Goal: Task Accomplishment & Management: Manage account settings

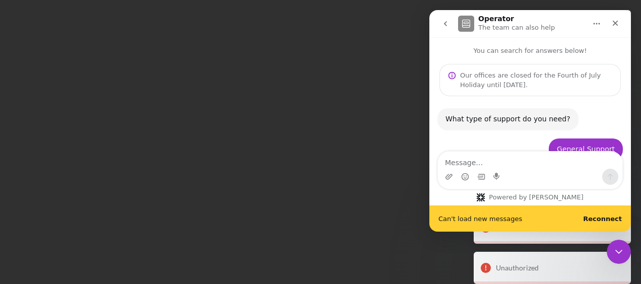
scroll to position [1156, 0]
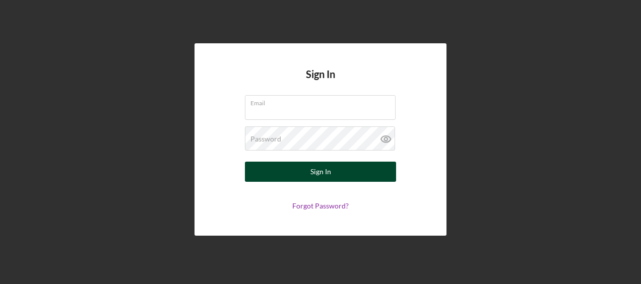
type input "[PERSON_NAME][EMAIL_ADDRESS][PERSON_NAME][DOMAIN_NAME]"
click at [335, 179] on button "Sign In" at bounding box center [320, 172] width 151 height 20
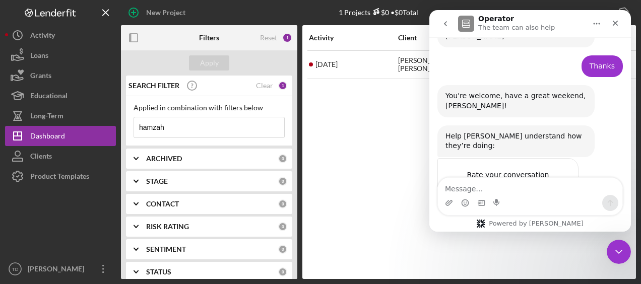
click at [172, 127] on input "hamzah" at bounding box center [209, 127] width 150 height 20
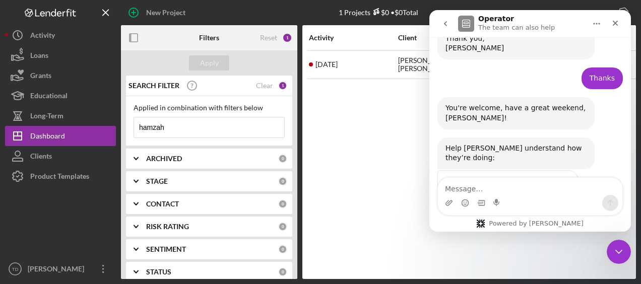
scroll to position [1130, 0]
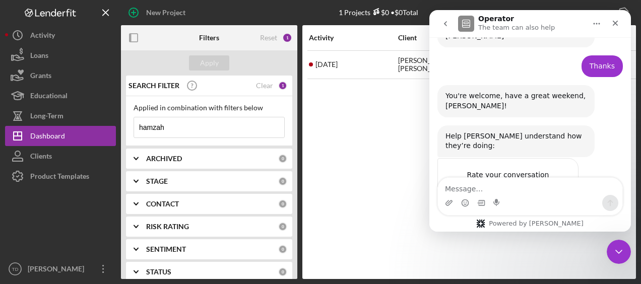
drag, startPoint x: 172, startPoint y: 127, endPoint x: 126, endPoint y: 132, distance: 46.6
click at [126, 132] on div "Applied in combination with filters below hamzah Icon/Menu Close" at bounding box center [209, 121] width 166 height 50
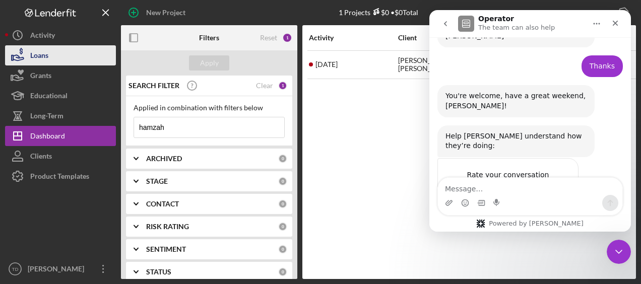
click at [50, 55] on button "Loans" at bounding box center [60, 55] width 111 height 20
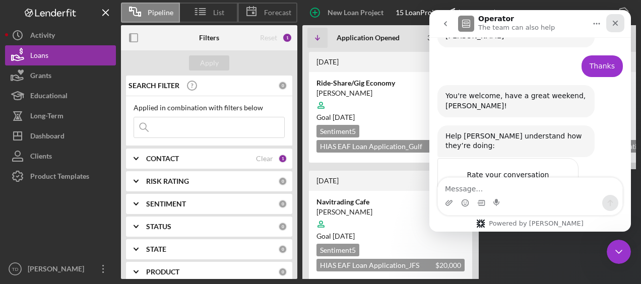
click at [620, 24] on div "Close" at bounding box center [615, 23] width 18 height 18
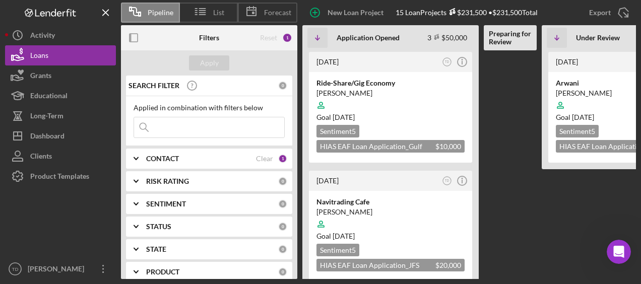
click at [212, 127] on input at bounding box center [209, 127] width 150 height 20
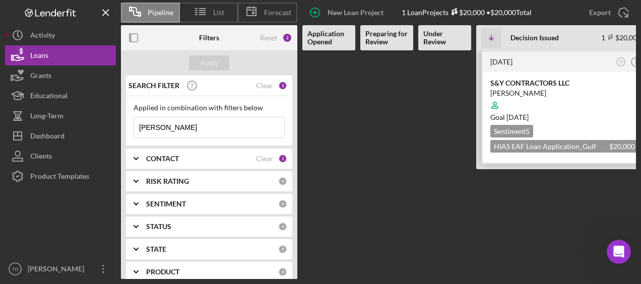
type input "figueredo"
click at [509, 82] on div "S&Y CONTRACTORS LLC" at bounding box center [564, 83] width 148 height 10
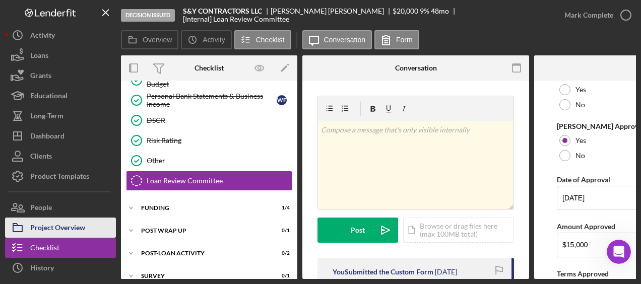
click at [45, 223] on div "Project Overview" at bounding box center [57, 229] width 55 height 23
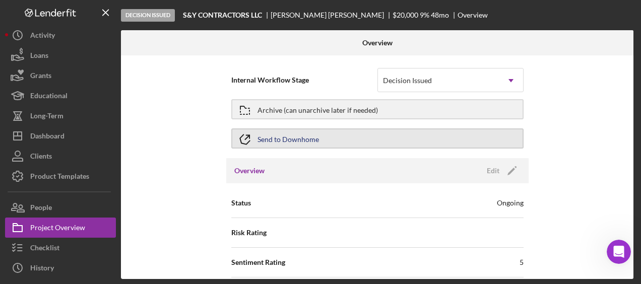
click at [280, 142] on div "Send to Downhome" at bounding box center [287, 139] width 61 height 18
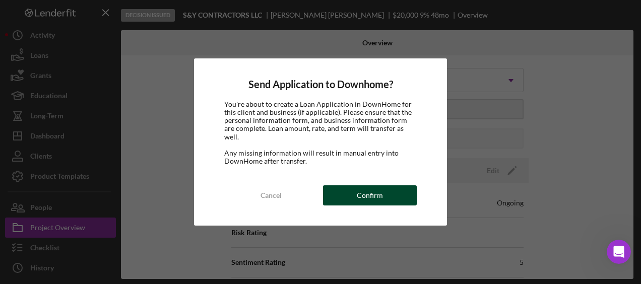
click at [358, 188] on div "Confirm" at bounding box center [370, 195] width 26 height 20
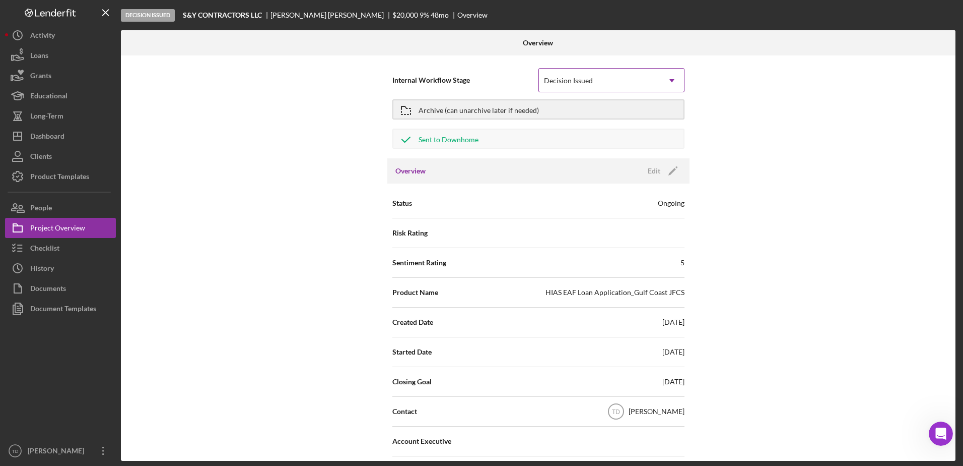
scroll to position [998, 0]
click at [60, 243] on button "Checklist" at bounding box center [60, 248] width 111 height 20
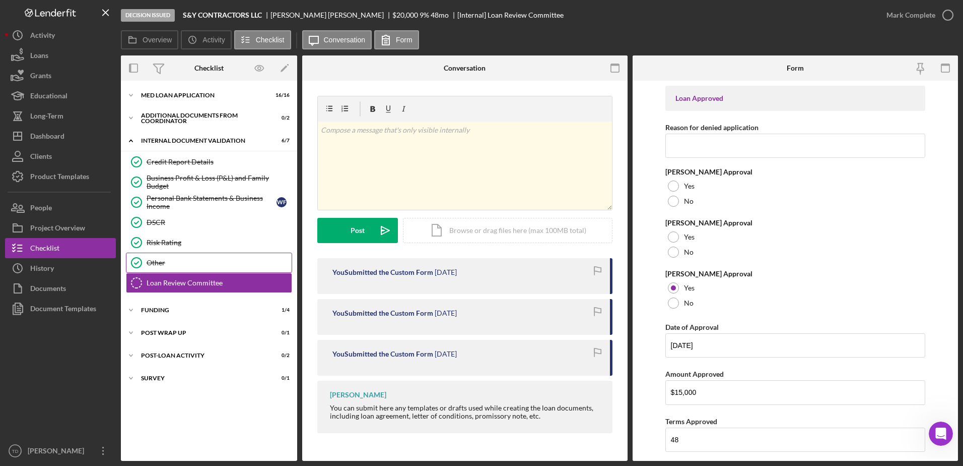
click at [185, 268] on link "Other Other" at bounding box center [209, 262] width 166 height 20
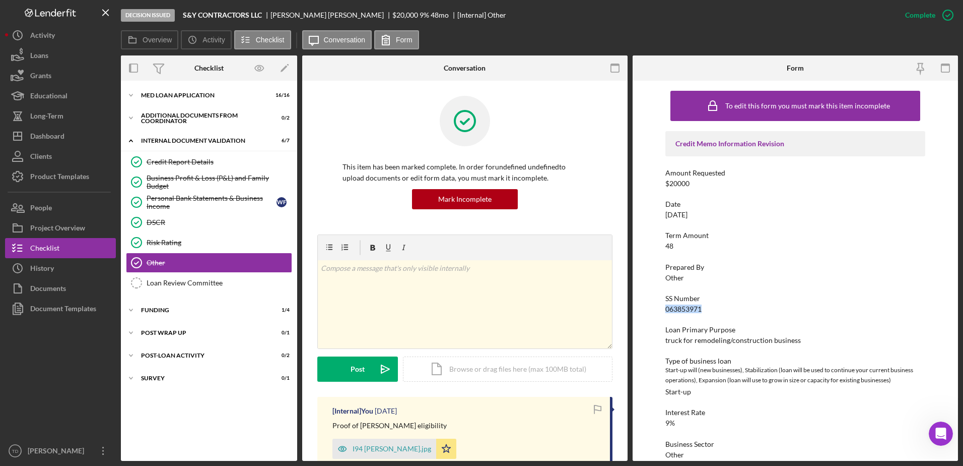
drag, startPoint x: 702, startPoint y: 306, endPoint x: 658, endPoint y: 310, distance: 44.1
click at [640, 284] on div "To edit this form you must mark this item incomplete Credit Memo Information Re…" at bounding box center [796, 271] width 326 height 380
copy div "063853971"
click at [177, 99] on div "Icon/Expander MED Loan Application 16 / 16" at bounding box center [209, 95] width 176 height 20
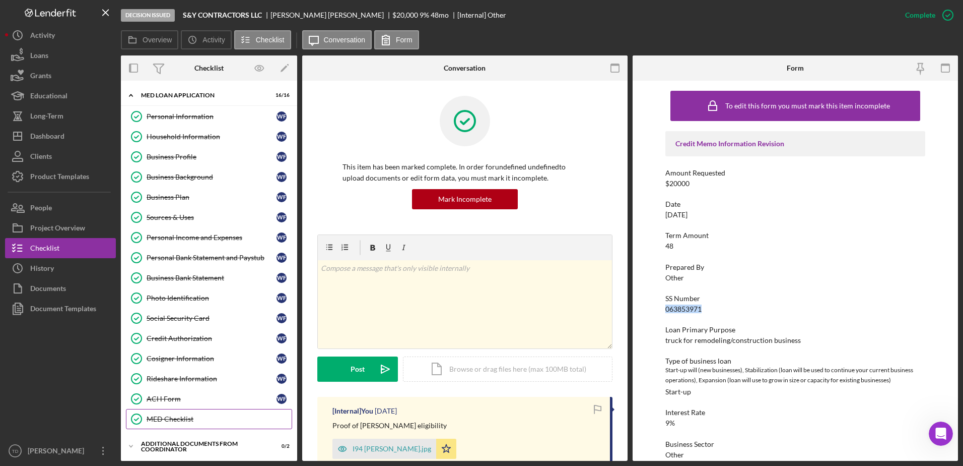
click at [174, 284] on div "MED Checklist" at bounding box center [219, 419] width 145 height 8
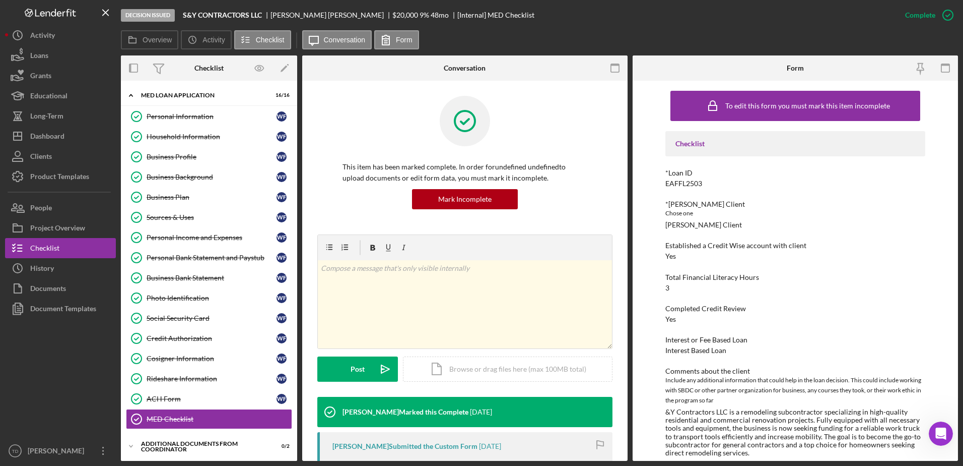
drag, startPoint x: 706, startPoint y: 180, endPoint x: 615, endPoint y: 181, distance: 91.7
click at [615, 181] on div "Overview Internal Workflow Stage Decision Issued Icon/Dropdown Arrow Archive (c…" at bounding box center [540, 257] width 838 height 405
drag, startPoint x: 615, startPoint y: 181, endPoint x: 747, endPoint y: 194, distance: 133.1
click at [640, 194] on div "Checklist *Loan ID EAFFL2503 *ORR Client Chose one ORR Client Established a Cre…" at bounding box center [796, 314] width 261 height 367
drag, startPoint x: 708, startPoint y: 181, endPoint x: 659, endPoint y: 185, distance: 49.5
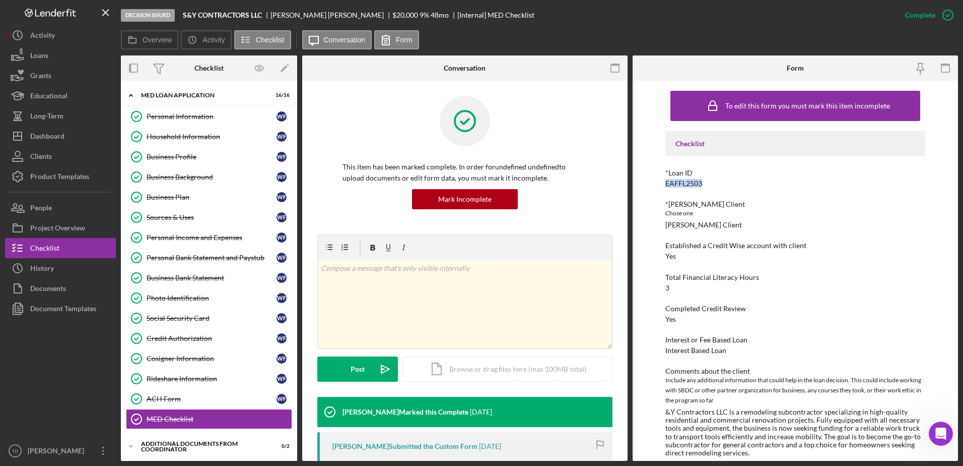
click at [640, 185] on div "To edit this form you must mark this item incomplete Checklist *Loan ID EAFFL25…" at bounding box center [796, 271] width 326 height 380
copy div "EAFFL2503"
click at [190, 284] on div "Photo Identification" at bounding box center [212, 298] width 130 height 8
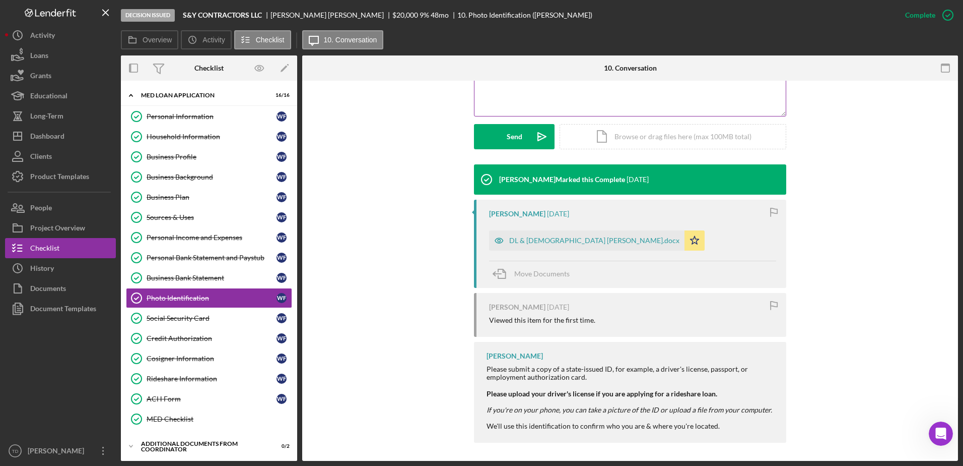
scroll to position [254, 0]
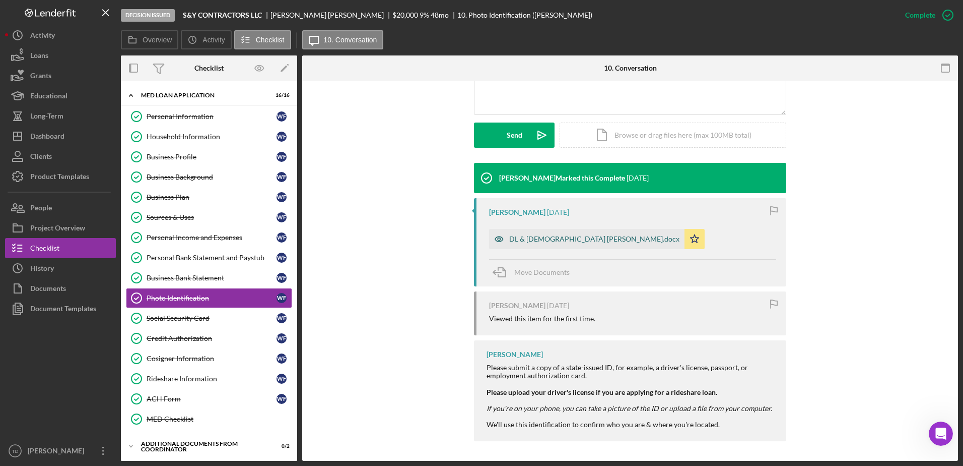
click at [528, 237] on div "DL & Green Card Wilfrido Figueredo.docx" at bounding box center [594, 239] width 170 height 8
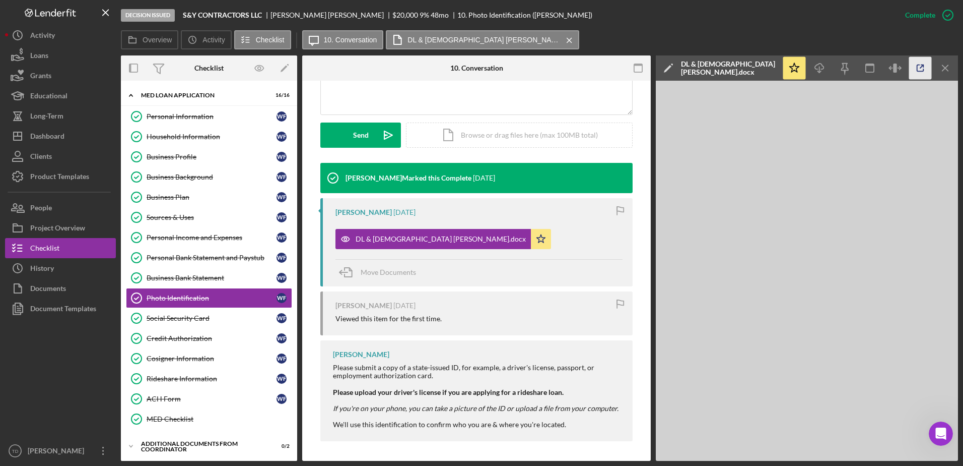
click at [640, 72] on icon "button" at bounding box center [921, 68] width 23 height 23
click at [188, 284] on link "Credit Authorization Credit Authorization W F" at bounding box center [209, 338] width 166 height 20
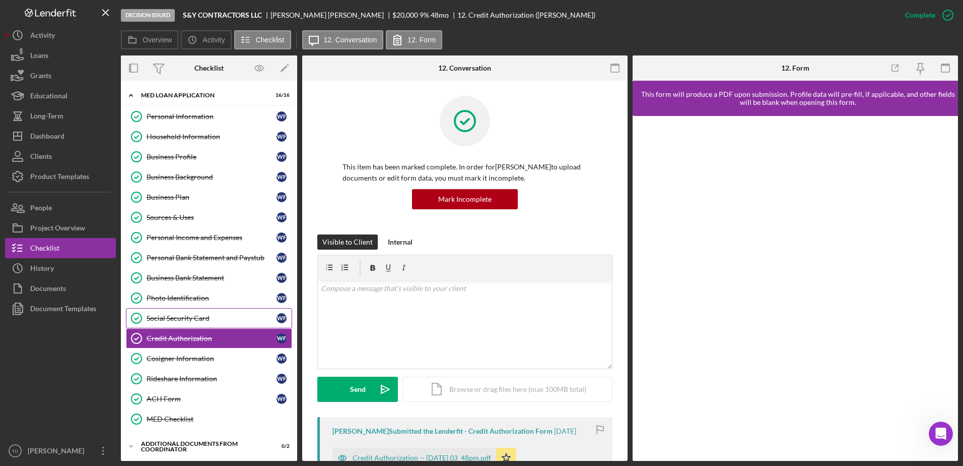
click at [187, 284] on div "Social Security Card" at bounding box center [212, 318] width 130 height 8
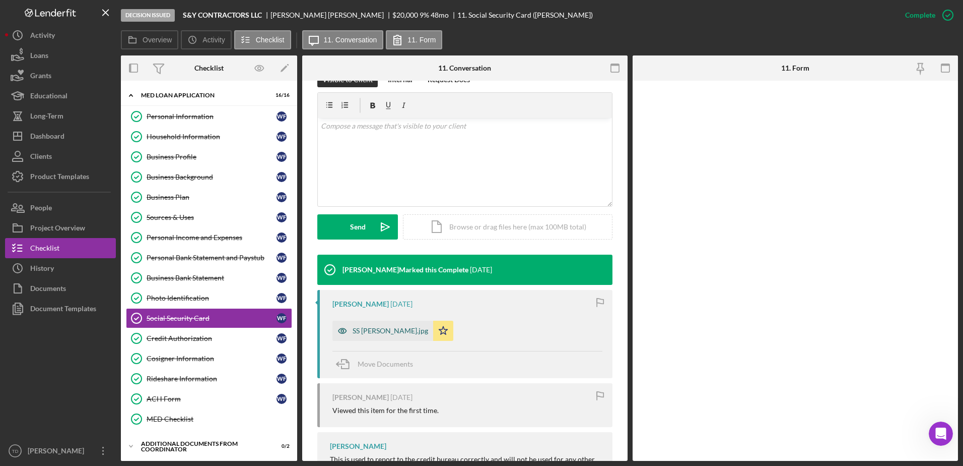
click at [377, 284] on div "SS [PERSON_NAME].jpg" at bounding box center [383, 330] width 101 height 20
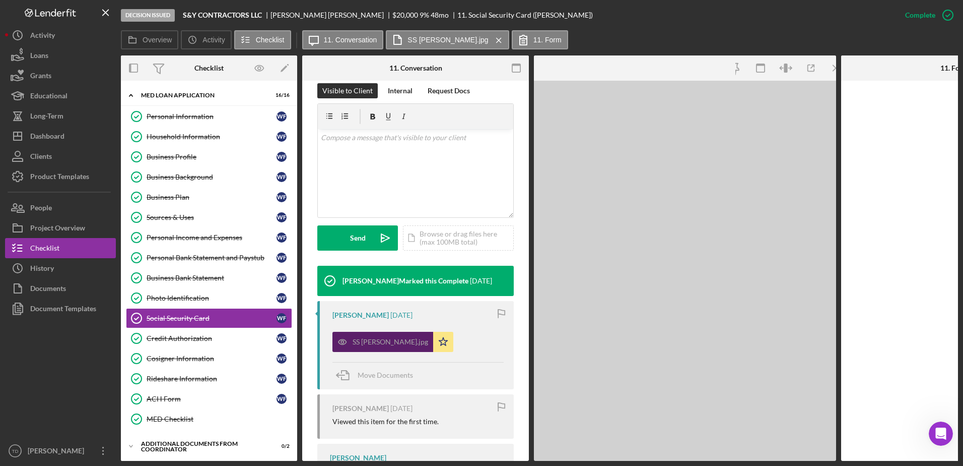
scroll to position [173, 0]
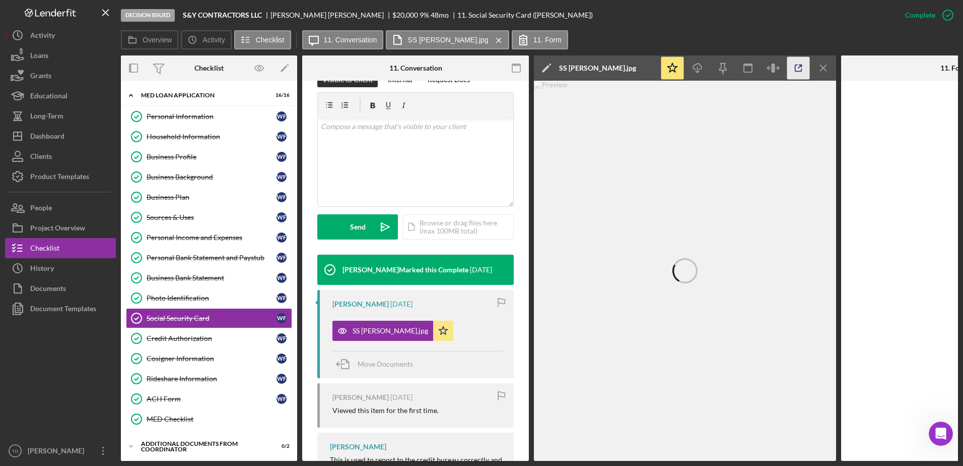
click at [640, 72] on icon "button" at bounding box center [799, 68] width 7 height 7
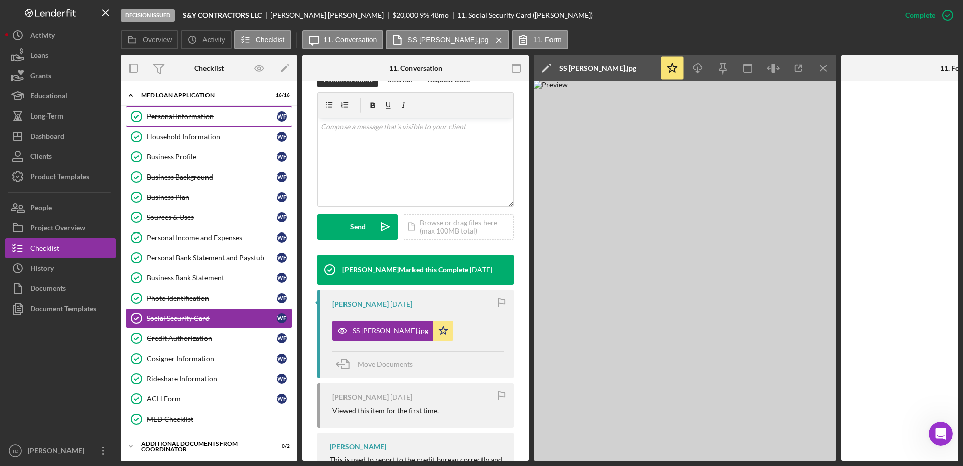
click at [202, 124] on link "Personal Information Personal Information W F" at bounding box center [209, 116] width 166 height 20
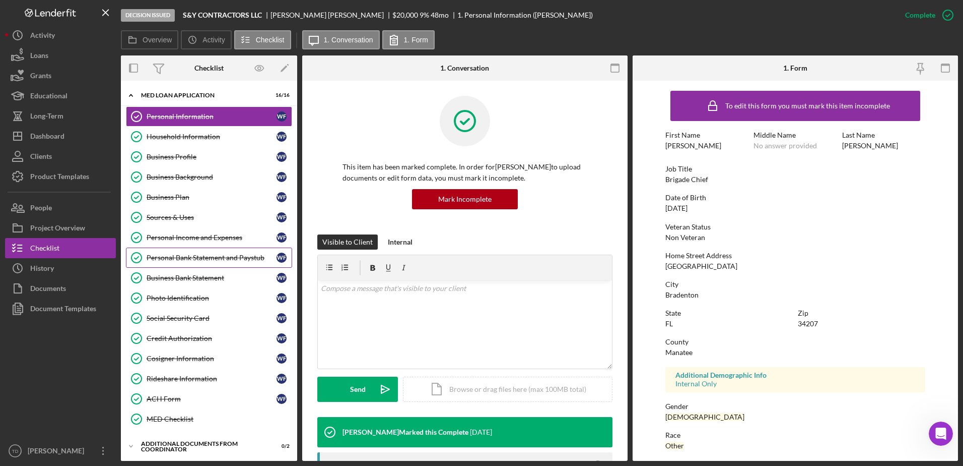
click at [207, 263] on link "Personal Bank Statement and Paystub Personal Bank Statement and Paystub W F" at bounding box center [209, 257] width 166 height 20
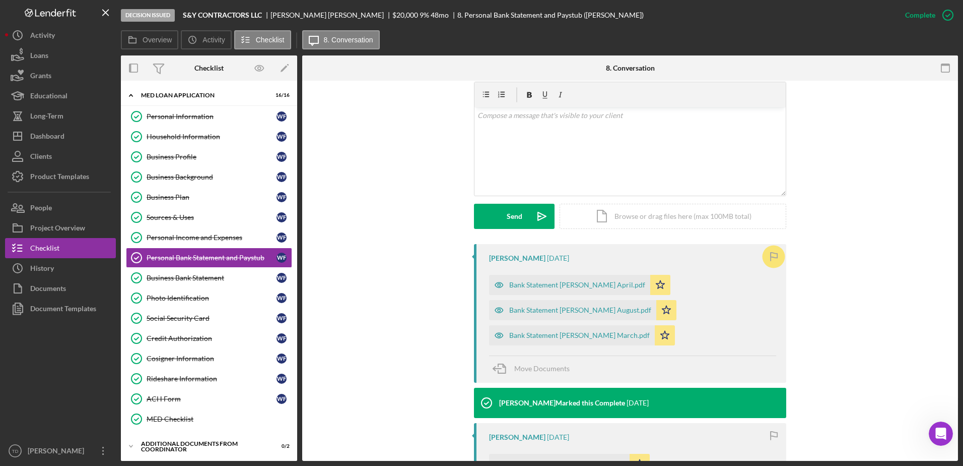
scroll to position [192, 0]
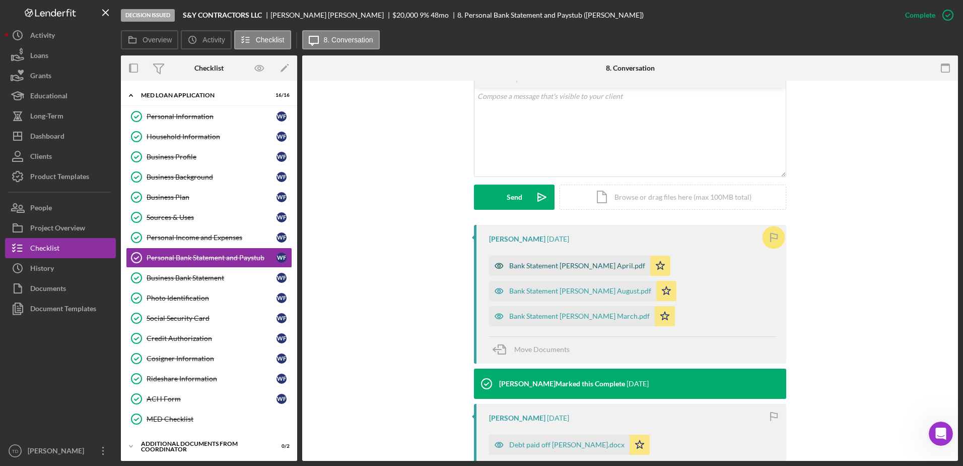
click at [558, 272] on div "Bank Statement Wilfredo Figueredo April.pdf" at bounding box center [569, 265] width 161 height 20
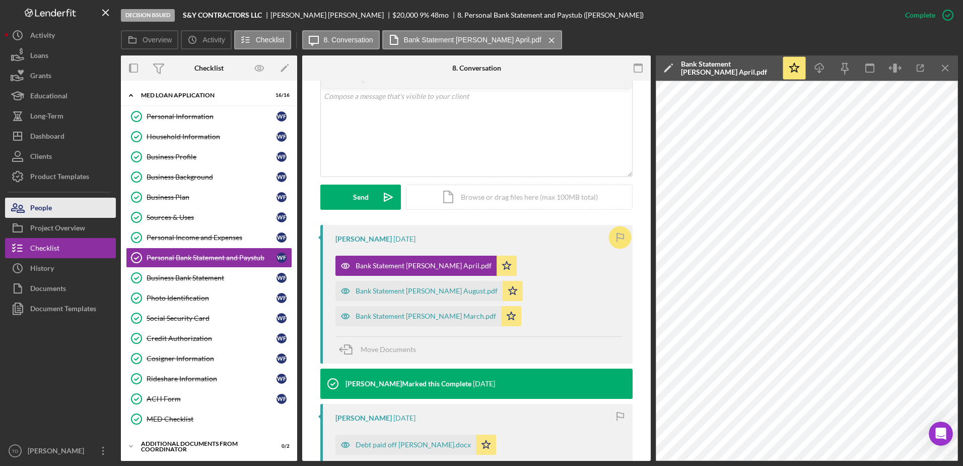
click at [40, 217] on div "People" at bounding box center [41, 209] width 22 height 23
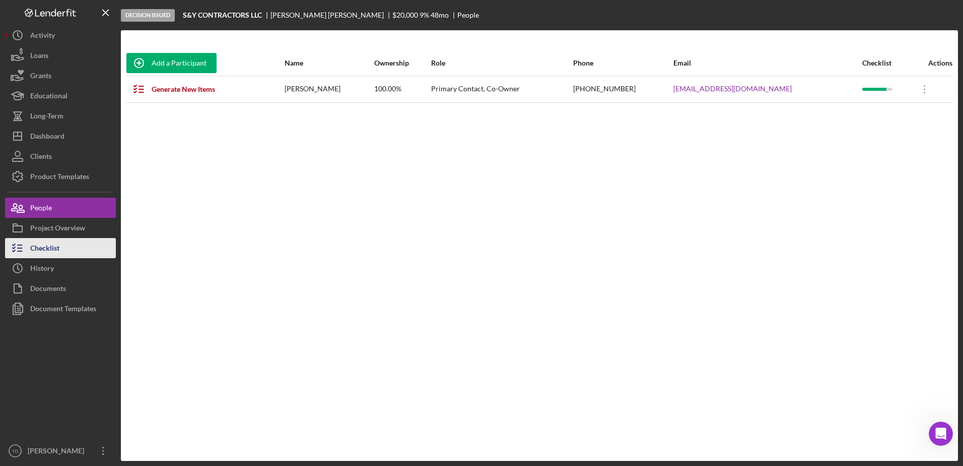
click at [53, 249] on div "Checklist" at bounding box center [44, 249] width 29 height 23
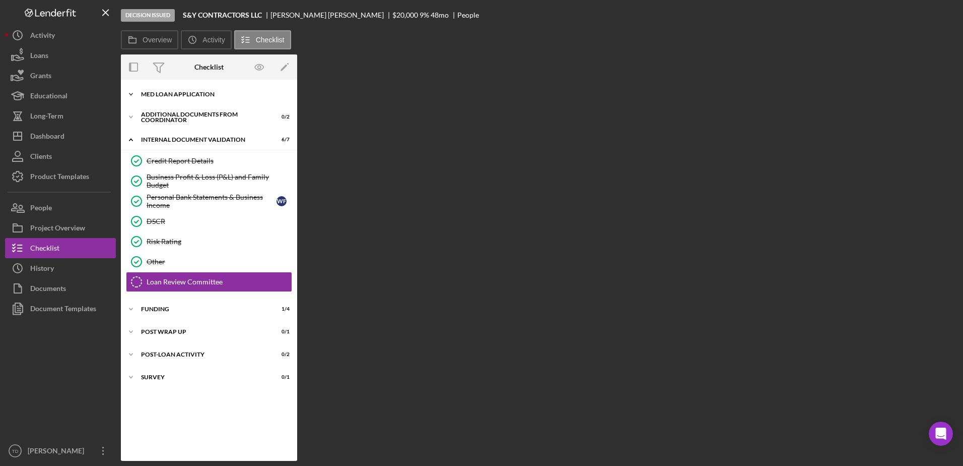
click at [183, 93] on div "MED Loan Application" at bounding box center [213, 94] width 144 height 6
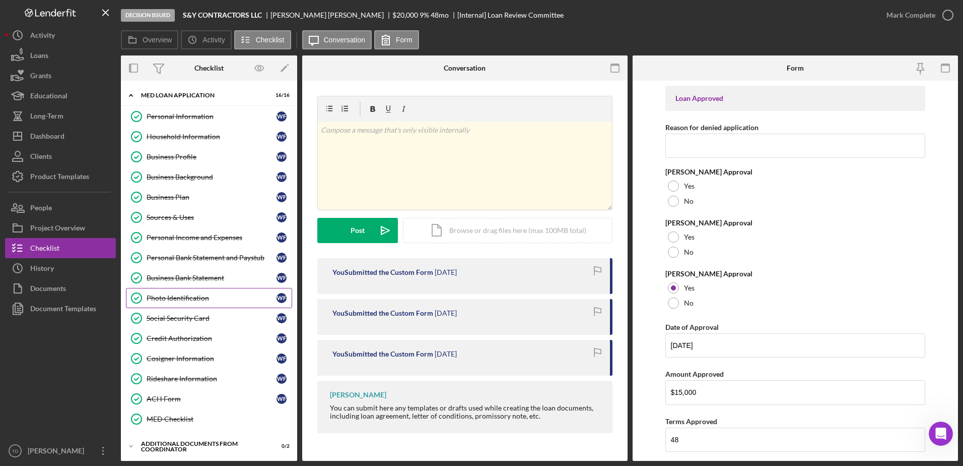
scroll to position [125, 0]
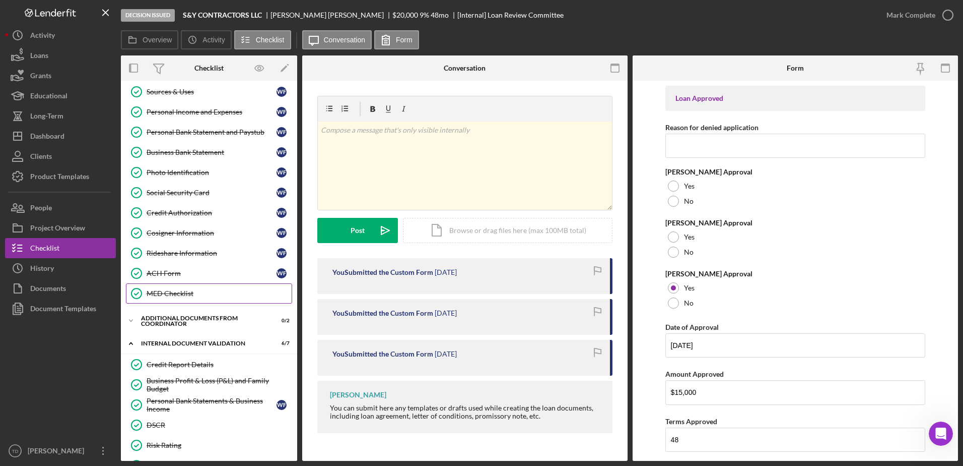
click at [184, 284] on div "MED Checklist" at bounding box center [219, 293] width 145 height 8
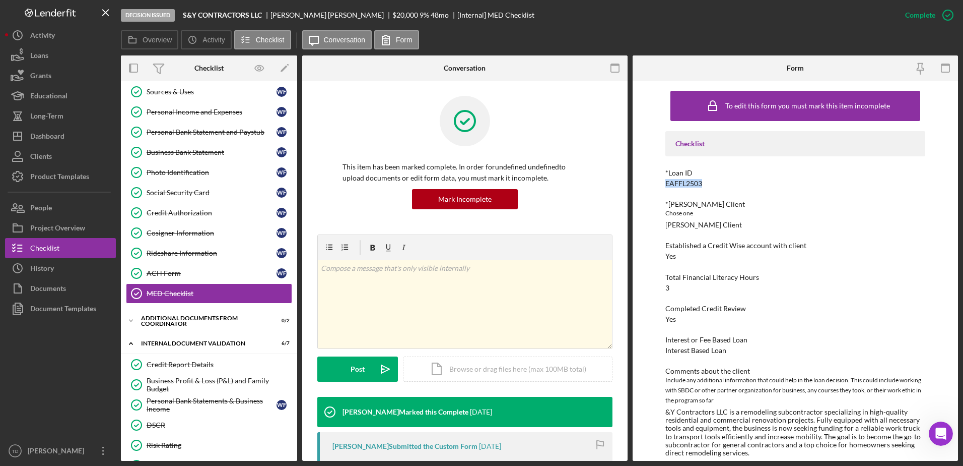
drag, startPoint x: 707, startPoint y: 180, endPoint x: 653, endPoint y: 182, distance: 55.0
click at [640, 182] on div "To edit this form you must mark this item incomplete Checklist *Loan ID EAFFL25…" at bounding box center [796, 271] width 326 height 380
copy div "EAFFL2503"
click at [63, 284] on div "Document Templates" at bounding box center [63, 309] width 66 height 23
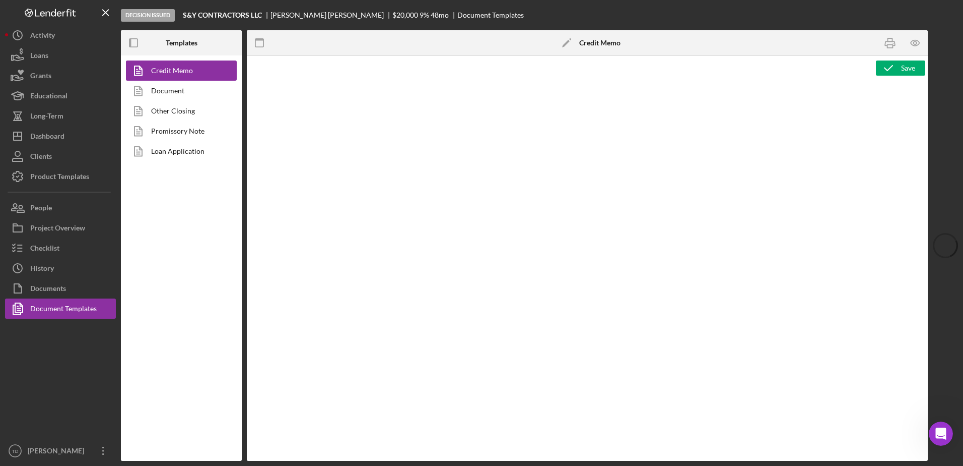
type textarea "<div style="page-break-before: always; clear: both;"> <h2><img src="https://hia…"
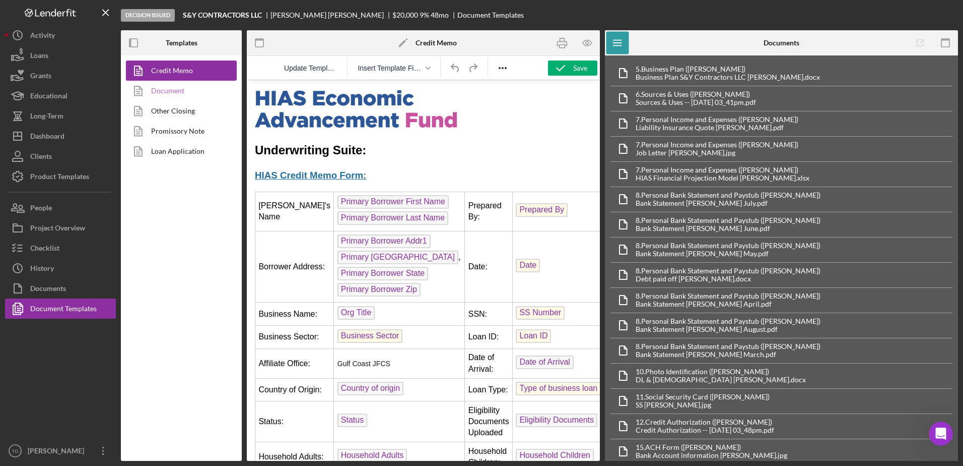
click at [162, 84] on link "Document" at bounding box center [179, 91] width 106 height 20
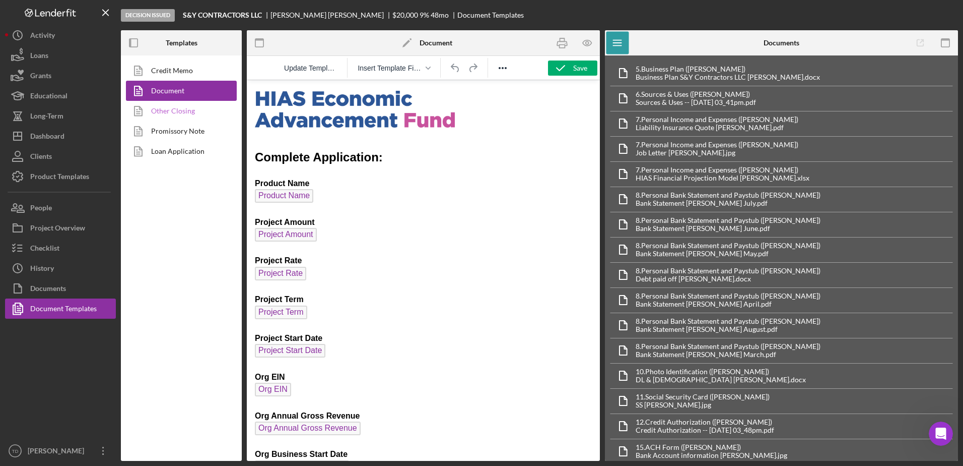
click at [163, 111] on link "Other Closing" at bounding box center [179, 111] width 106 height 20
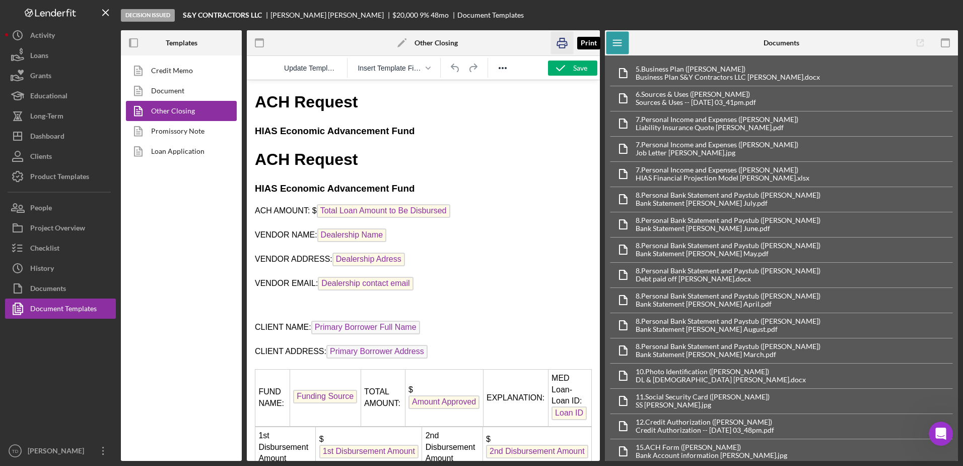
click at [560, 45] on rect "button" at bounding box center [563, 46] width 6 height 3
click at [50, 223] on div "Project Overview" at bounding box center [57, 229] width 55 height 23
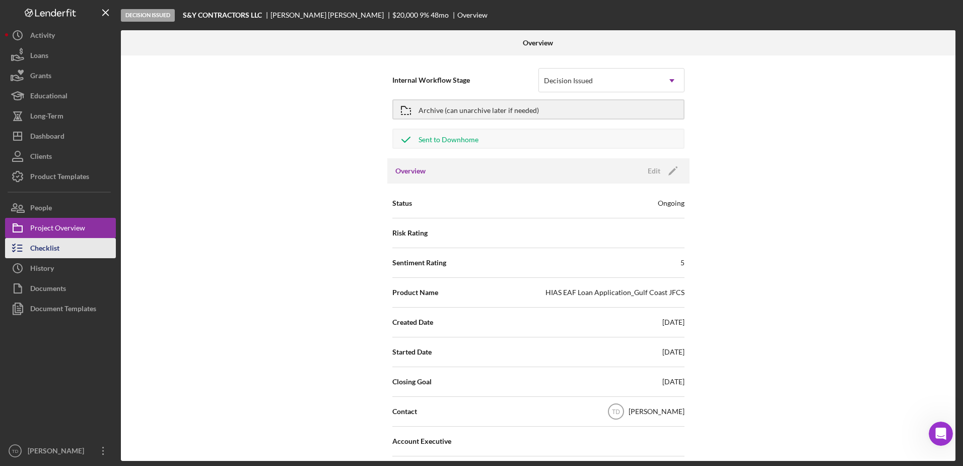
click at [43, 252] on div "Checklist" at bounding box center [44, 249] width 29 height 23
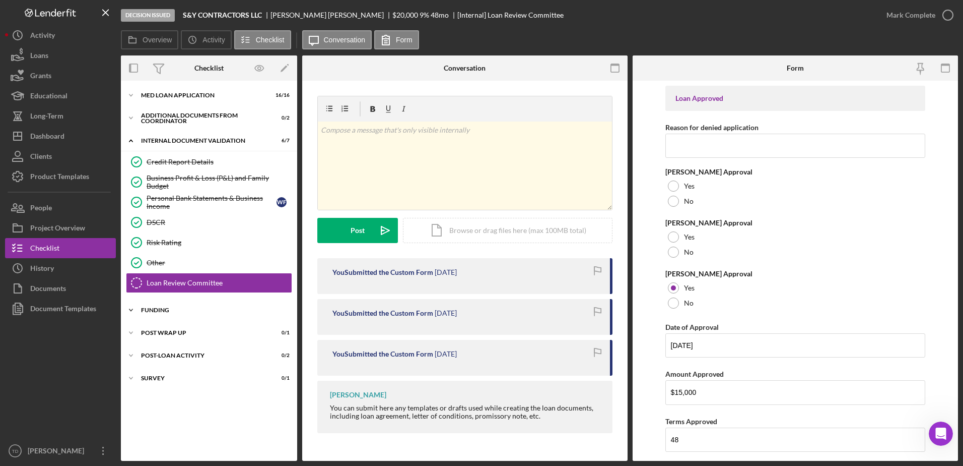
click at [168, 284] on div "Funding" at bounding box center [213, 310] width 144 height 6
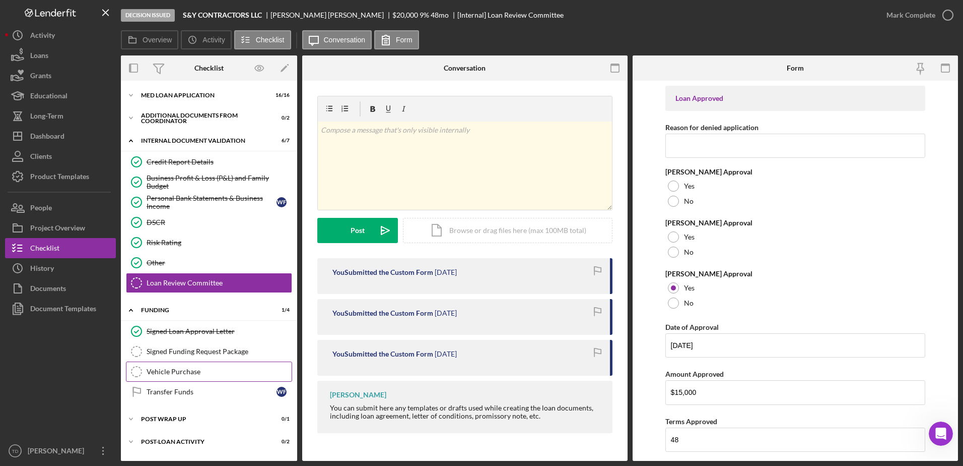
click at [170, 284] on div "Vehicle Purchase" at bounding box center [219, 371] width 145 height 8
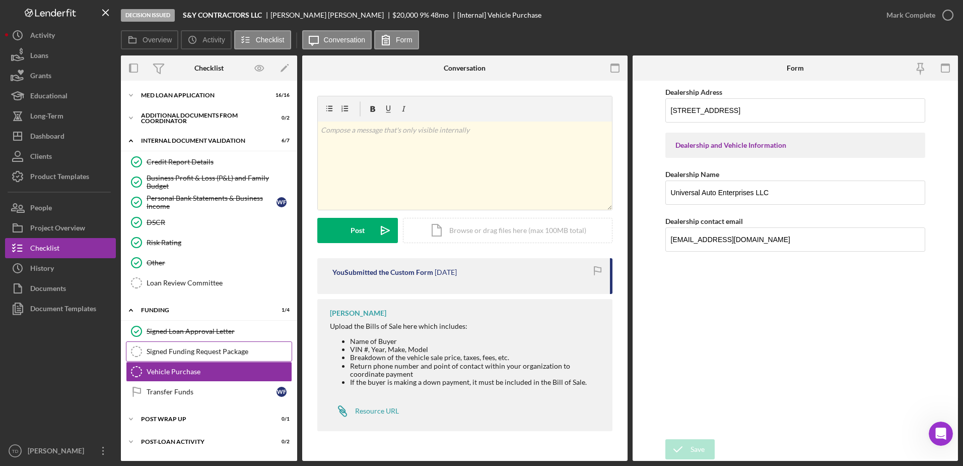
click at [228, 284] on link "Signed Funding Request Package Signed Funding Request Package" at bounding box center [209, 351] width 166 height 20
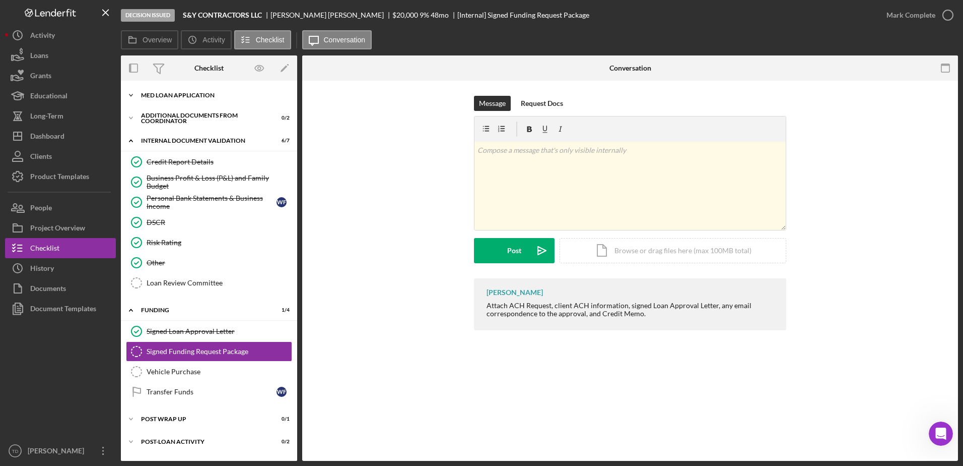
click at [155, 97] on div "MED Loan Application" at bounding box center [213, 95] width 144 height 6
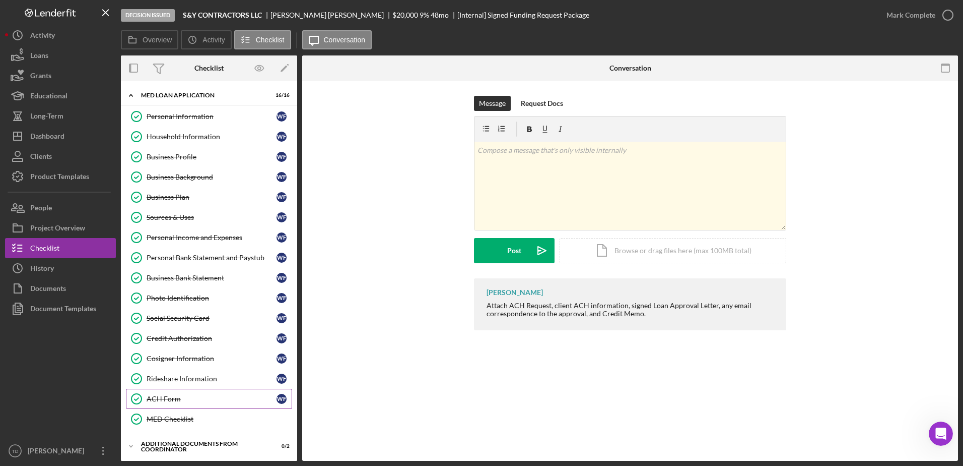
click at [183, 284] on div "ACH Form" at bounding box center [212, 399] width 130 height 8
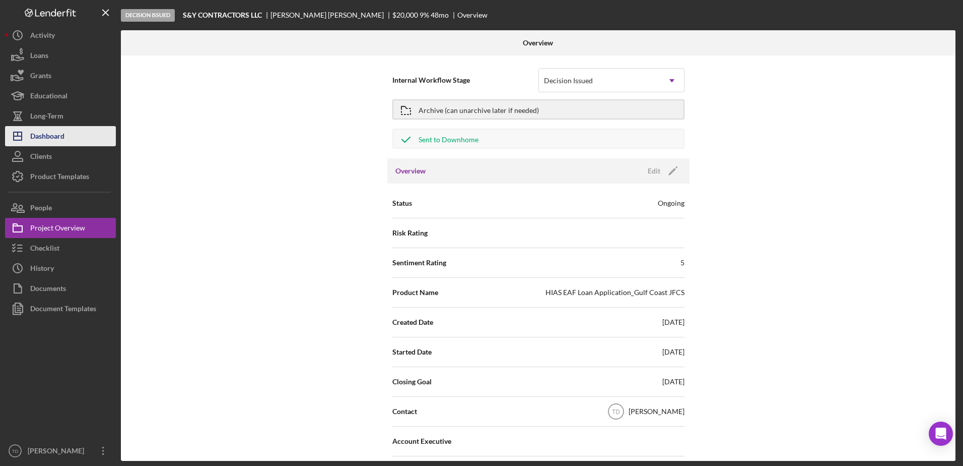
click at [62, 131] on div "Dashboard" at bounding box center [47, 137] width 34 height 23
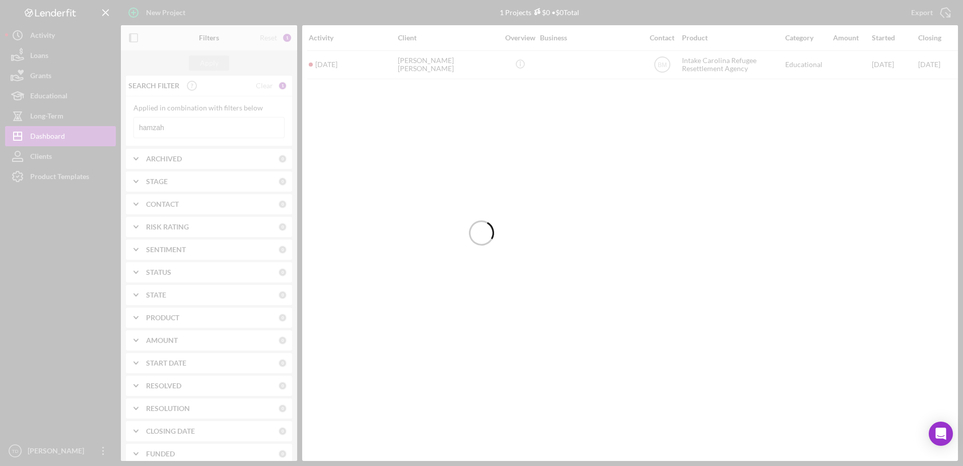
click at [194, 128] on div at bounding box center [481, 233] width 963 height 466
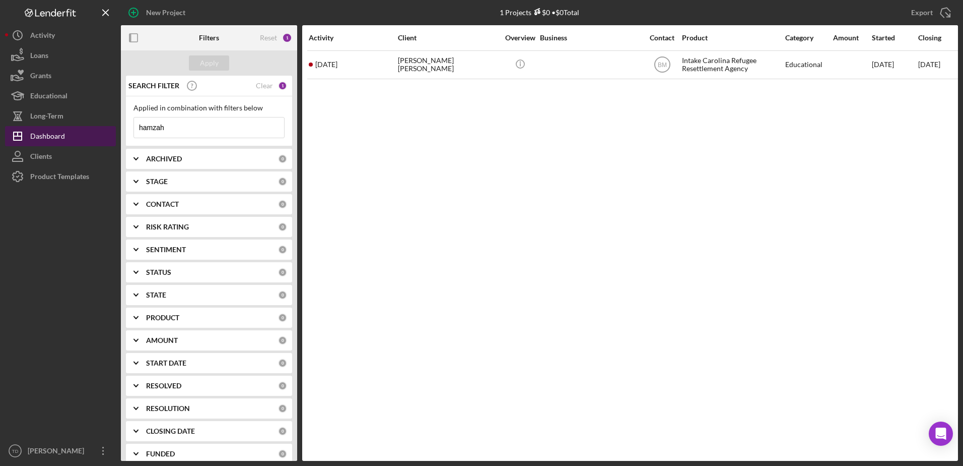
drag, startPoint x: 187, startPoint y: 127, endPoint x: 102, endPoint y: 128, distance: 84.7
click at [102, 128] on div "New Project 1 Projects $0 • $0 Total hamzah Export Icon/Export Filters Reset 1 …" at bounding box center [481, 230] width 953 height 461
type input "[PERSON_NAME]"
click at [225, 54] on div "Apply" at bounding box center [209, 62] width 176 height 25
click at [209, 67] on div "Apply" at bounding box center [209, 62] width 19 height 15
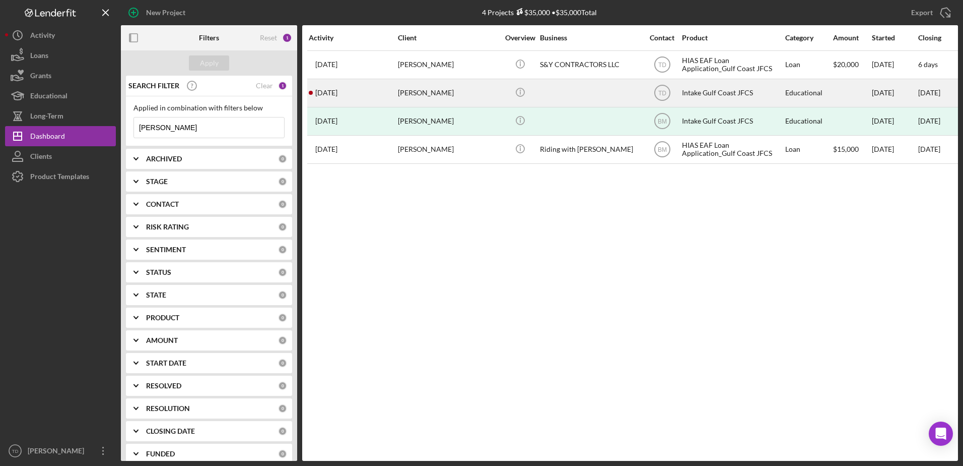
click at [396, 105] on div "3 months ago Wilfredo Figueredo" at bounding box center [353, 93] width 88 height 27
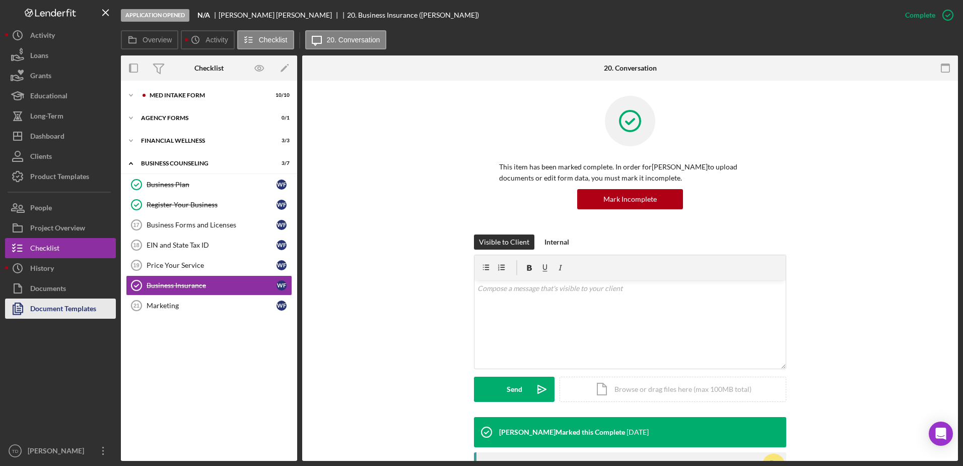
click at [46, 311] on div "Document Templates" at bounding box center [63, 309] width 66 height 23
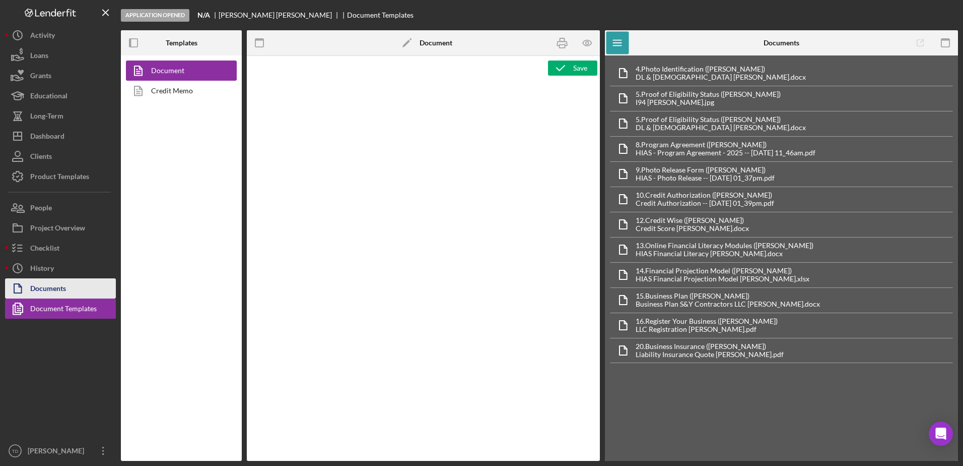
type textarea "<h1>Intake Form:</h1> <p><strong style="font-size: 18px">Affiliate Office</stro…"
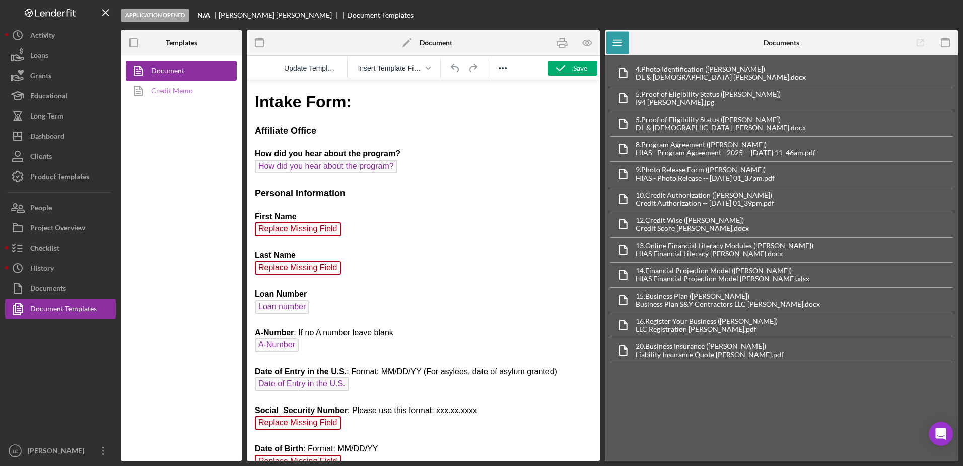
click at [187, 88] on link "Credit Memo" at bounding box center [179, 91] width 106 height 20
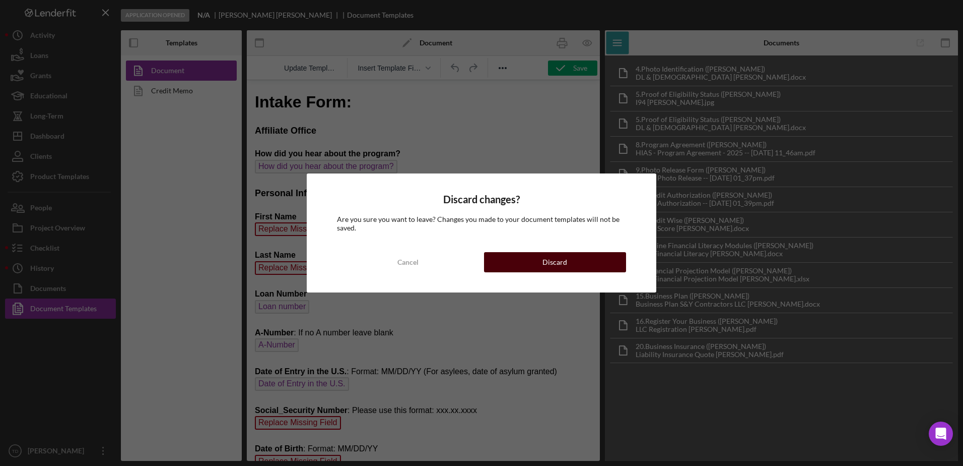
click at [575, 261] on button "Discard" at bounding box center [555, 262] width 142 height 20
